Goal: Task Accomplishment & Management: Manage account settings

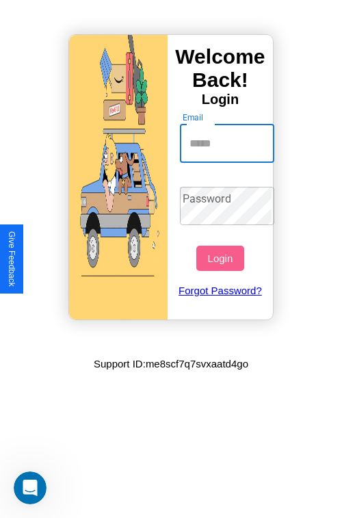
click at [228, 143] on input "Email" at bounding box center [227, 143] width 95 height 38
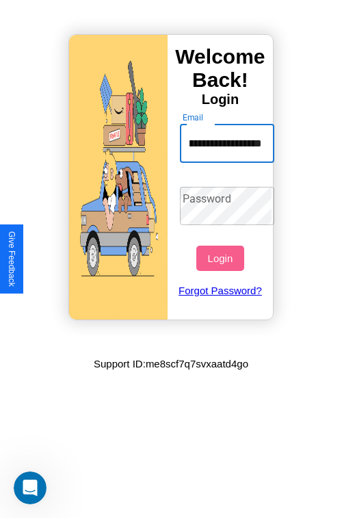
scroll to position [0, 49]
type input "**********"
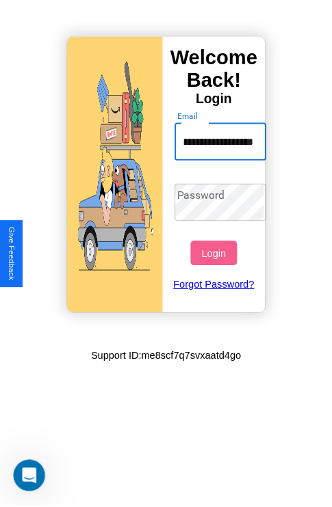
scroll to position [0, 0]
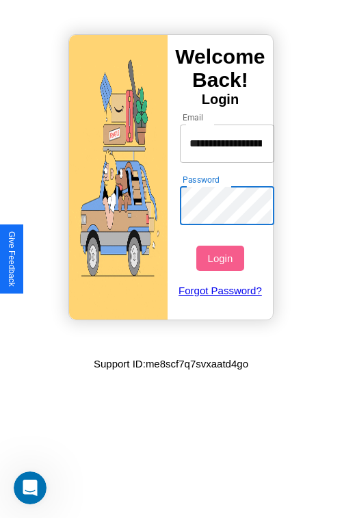
click at [222, 258] on button "Login" at bounding box center [219, 257] width 47 height 25
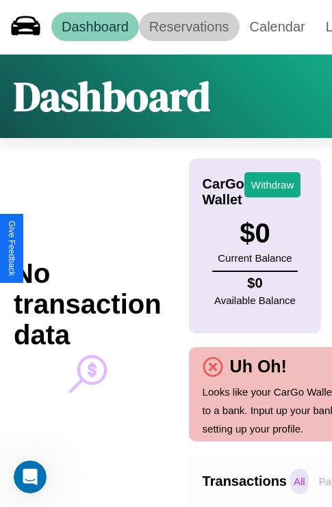
click at [189, 27] on link "Reservations" at bounding box center [189, 26] width 101 height 29
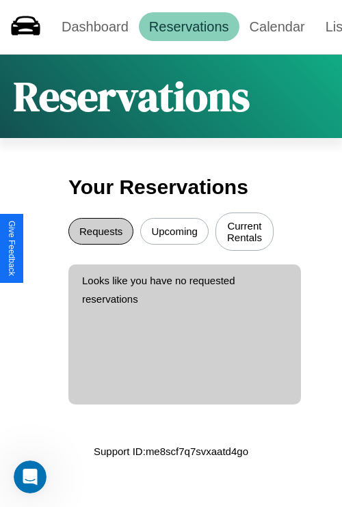
click at [101, 233] on button "Requests" at bounding box center [100, 231] width 65 height 27
click at [174, 233] on button "Upcoming" at bounding box center [174, 231] width 68 height 27
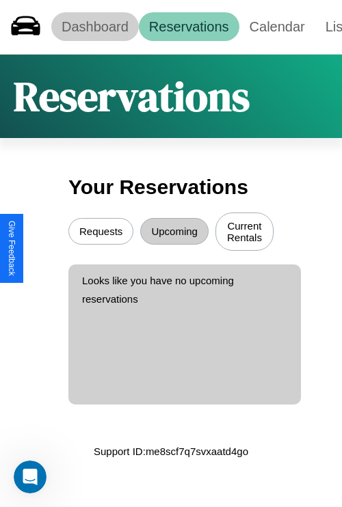
click at [94, 27] on link "Dashboard" at bounding box center [95, 26] width 88 height 29
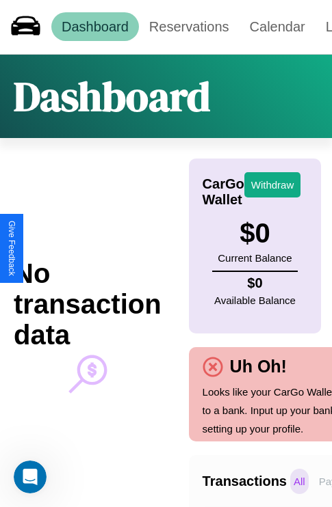
scroll to position [0, 97]
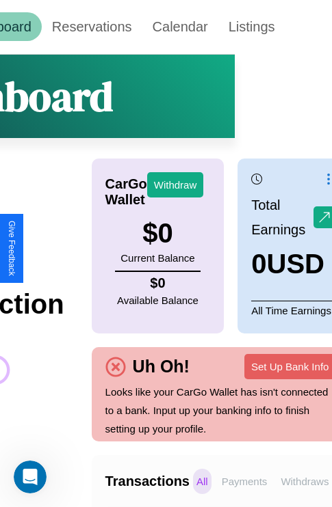
click at [304, 481] on p "Withdraws" at bounding box center [304, 481] width 55 height 25
click at [244, 481] on p "Payments" at bounding box center [244, 481] width 53 height 25
click at [202, 481] on p "All" at bounding box center [202, 481] width 18 height 25
